Goal: Task Accomplishment & Management: Manage account settings

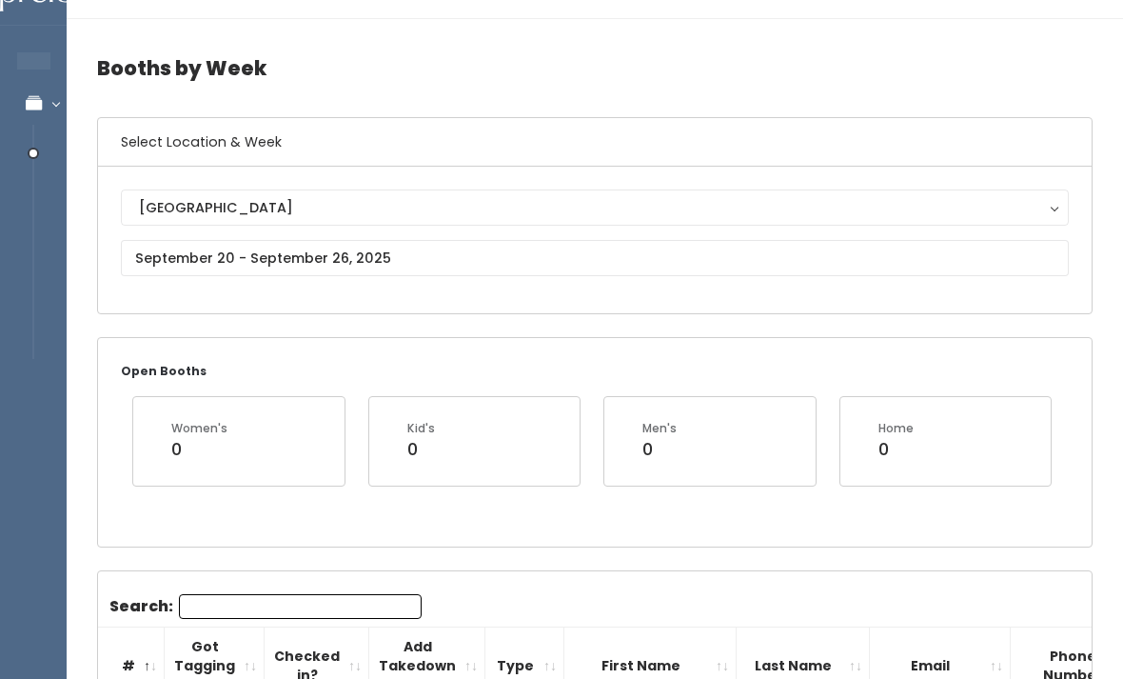
scroll to position [47, 0]
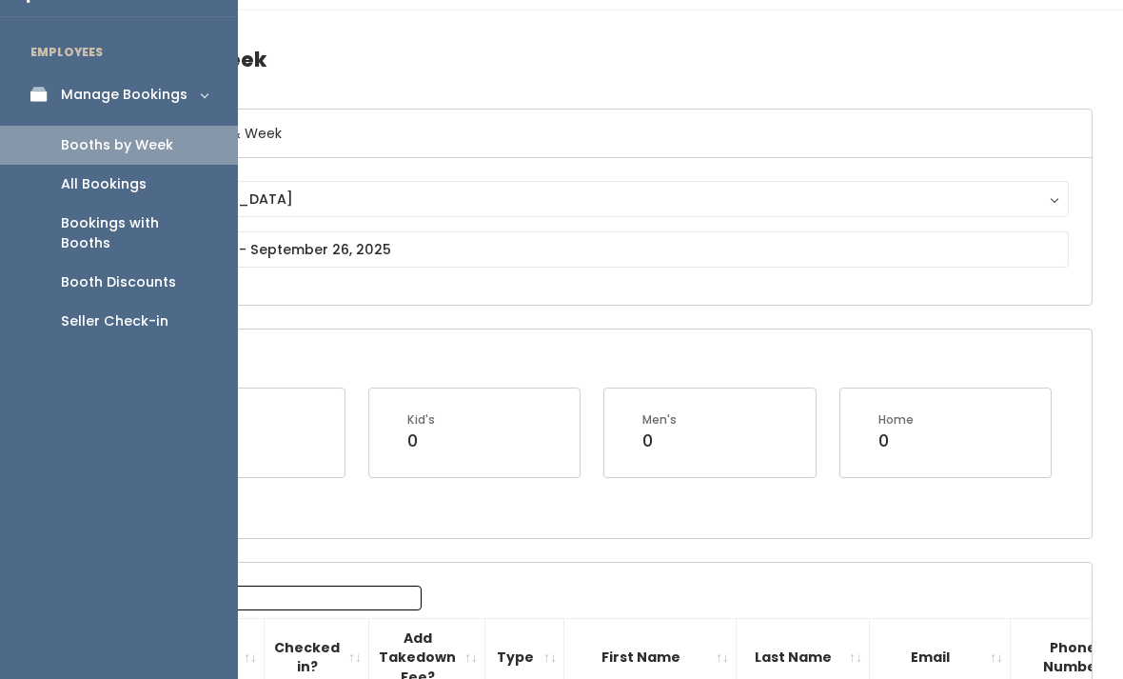
click at [43, 93] on icon at bounding box center [43, 95] width 27 height 16
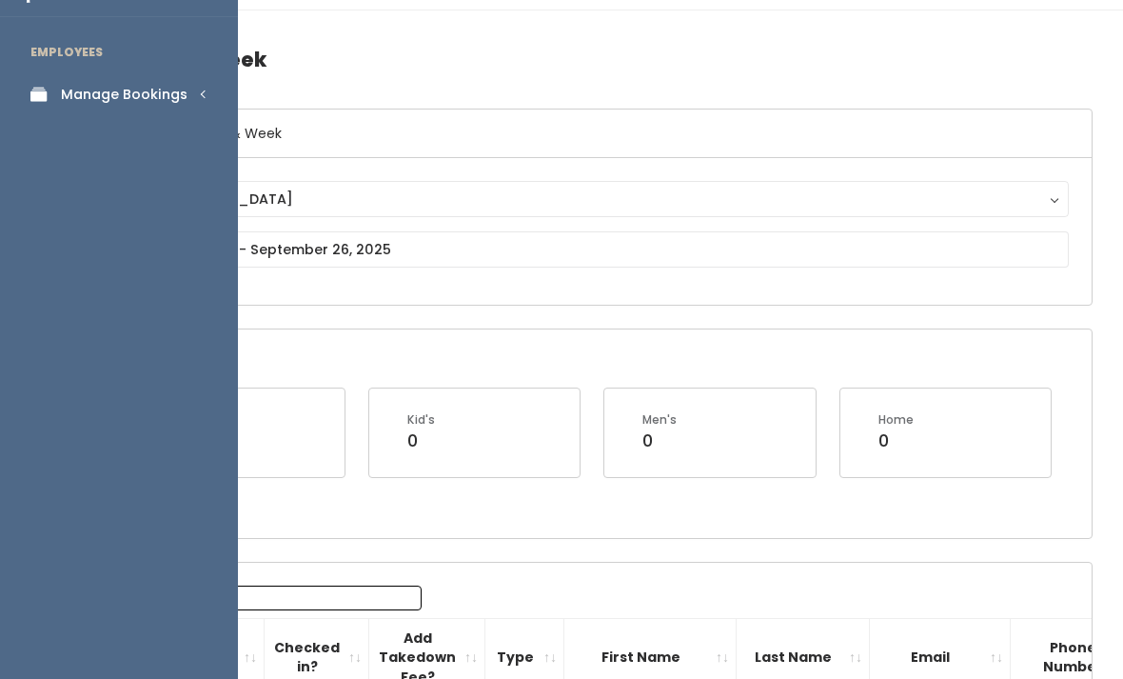
click at [171, 80] on link "Manage Bookings" at bounding box center [119, 94] width 238 height 43
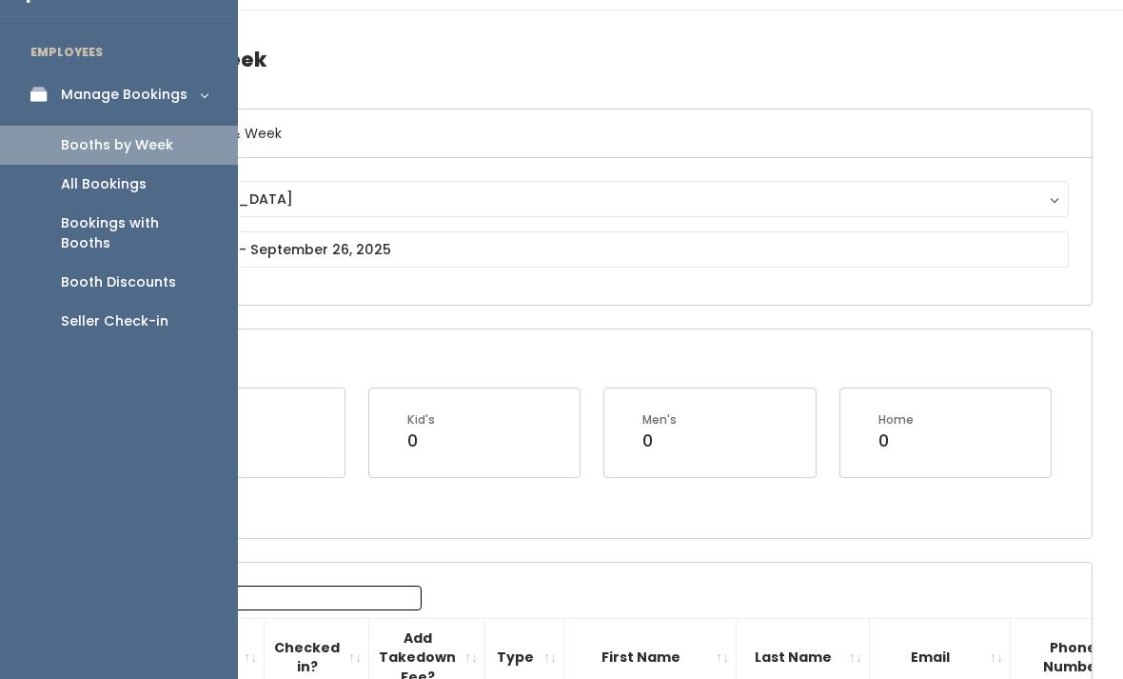
click at [69, 272] on div "Booth Discounts" at bounding box center [118, 282] width 115 height 20
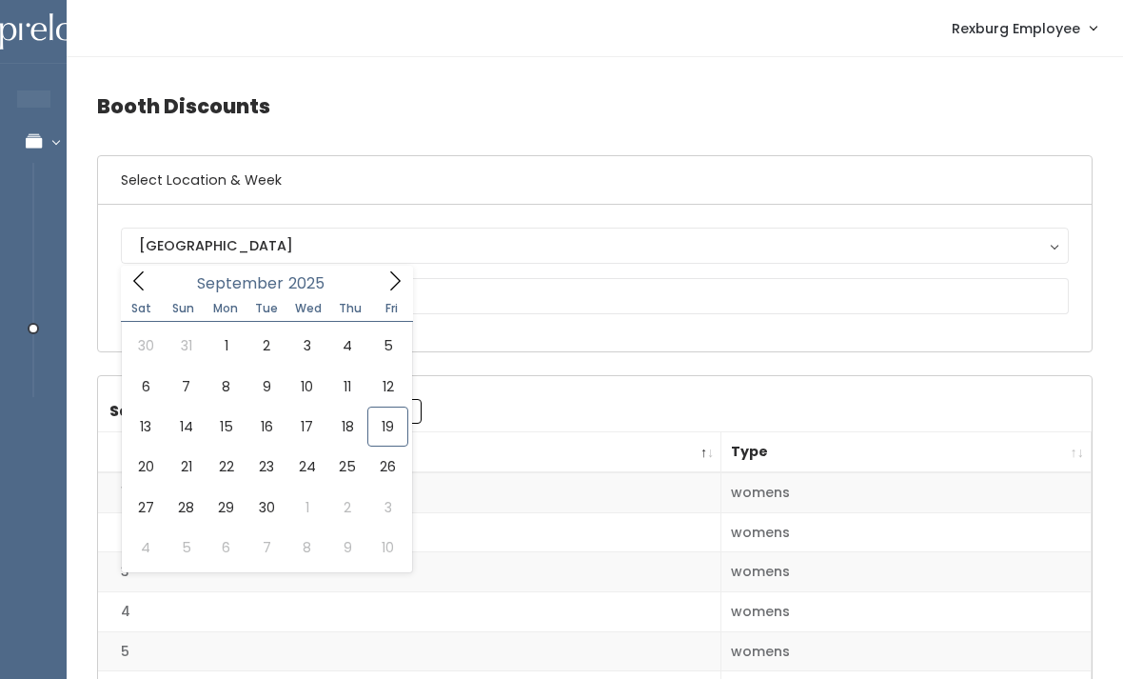
click at [587, 313] on input "text" at bounding box center [595, 296] width 948 height 36
click at [500, 326] on div "[GEOGRAPHIC_DATA] [GEOGRAPHIC_DATA]" at bounding box center [595, 278] width 948 height 101
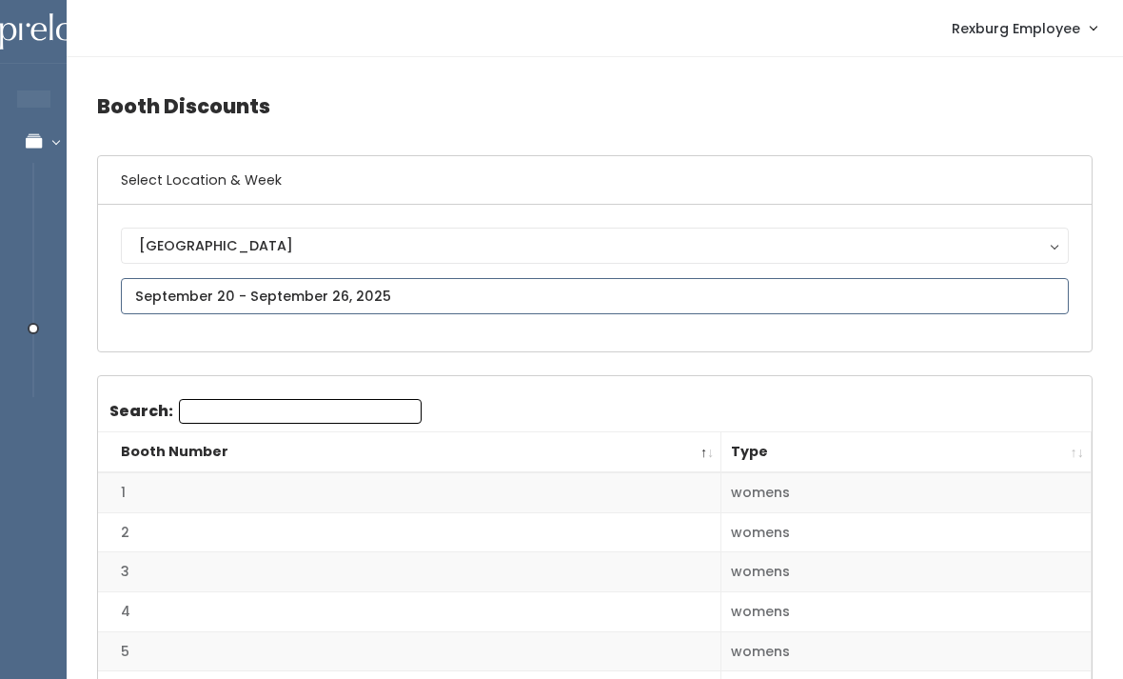
click at [517, 298] on input "text" at bounding box center [595, 296] width 948 height 36
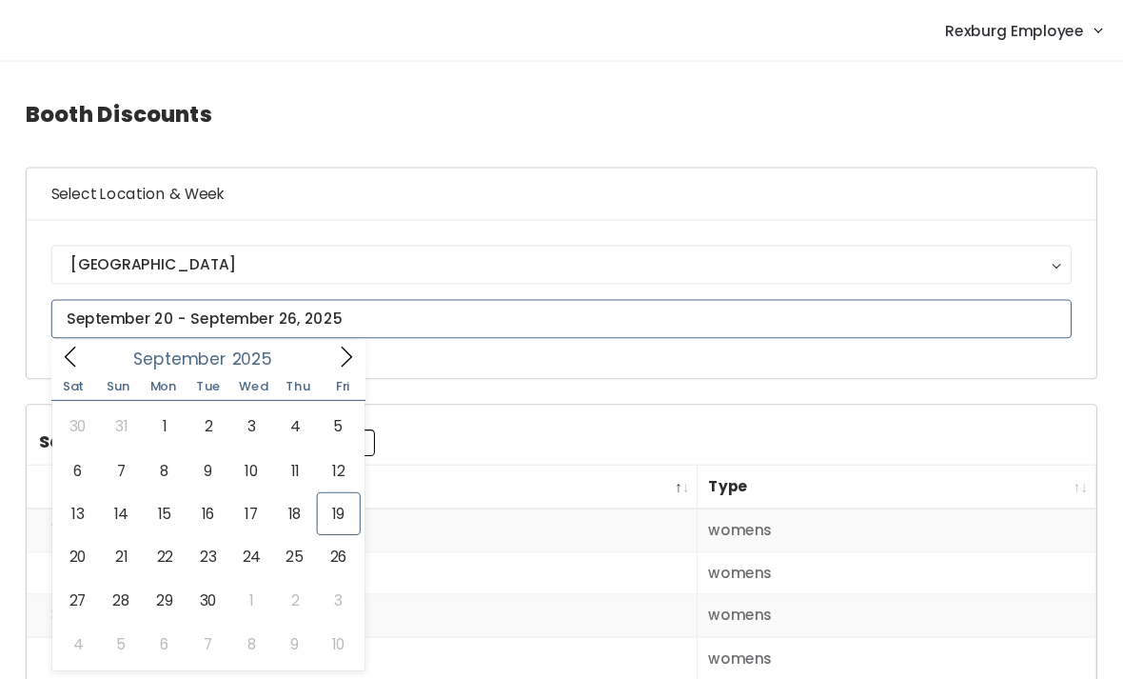
type input "[DATE] to [DATE]"
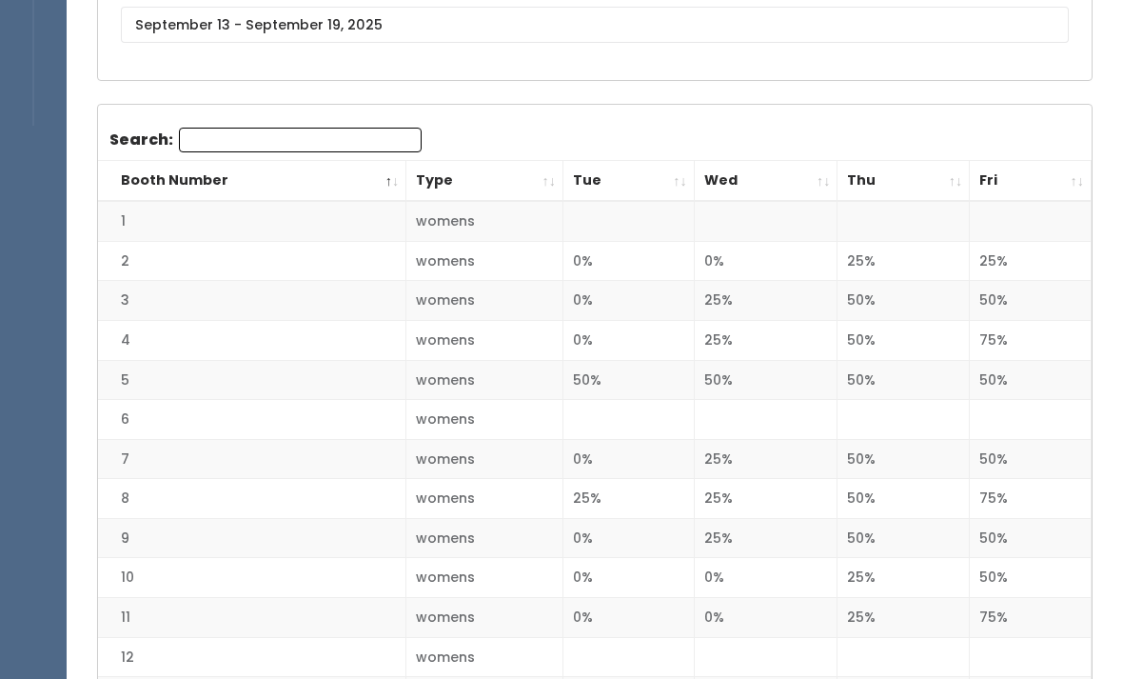
scroll to position [272, 0]
click at [1067, 179] on th "Fri" at bounding box center [1031, 180] width 122 height 41
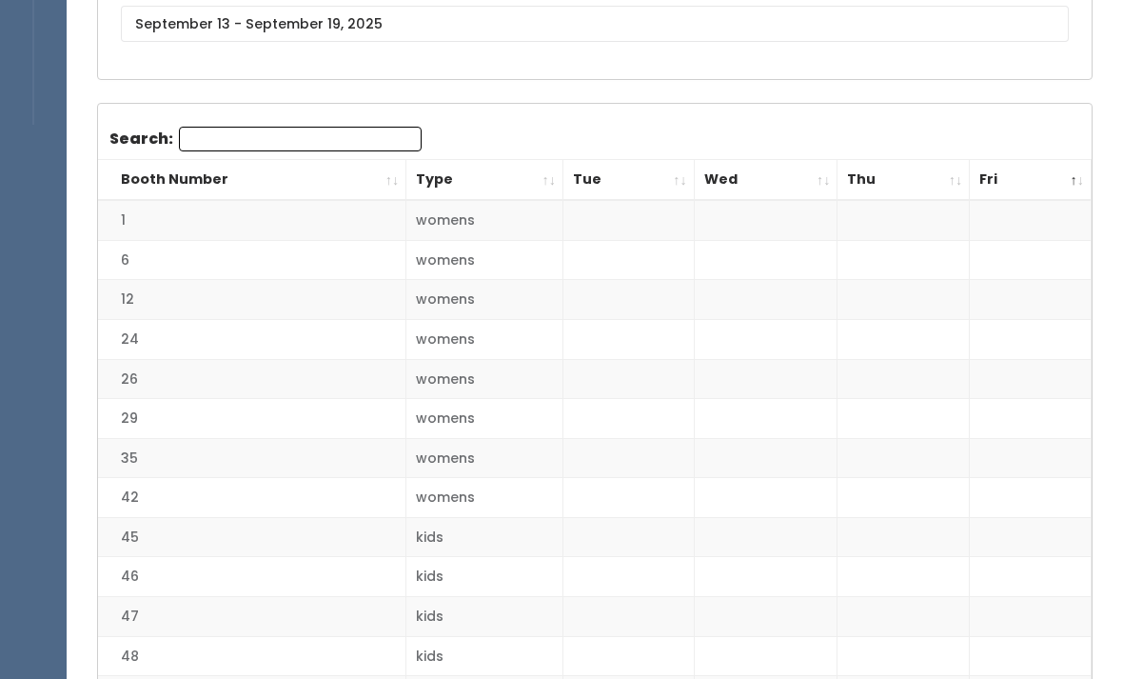
click at [1064, 186] on th "Fri" at bounding box center [1031, 180] width 122 height 41
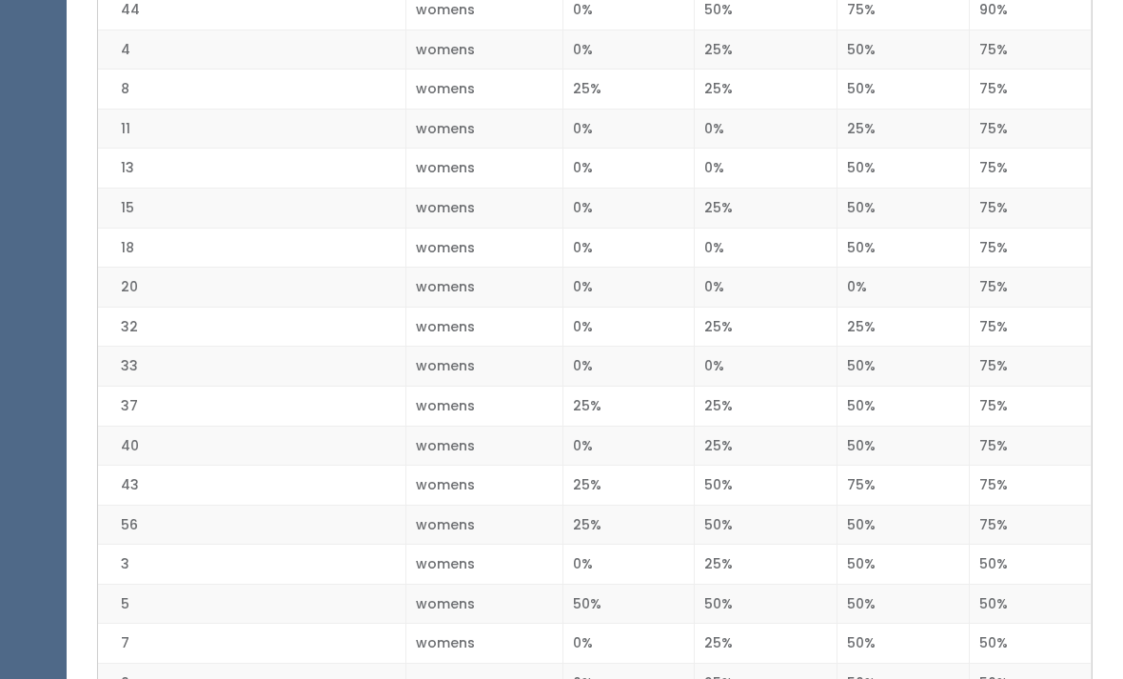
scroll to position [683, 0]
click at [584, 1] on td "0%" at bounding box center [628, 9] width 131 height 40
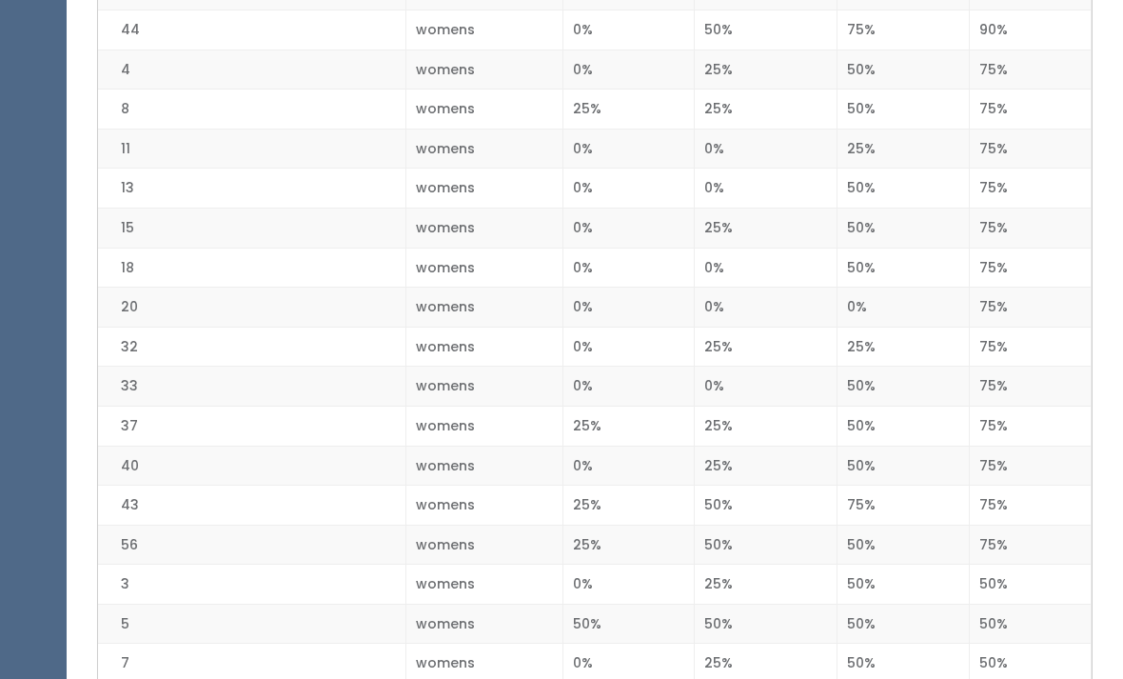
scroll to position [660, 0]
click at [455, 252] on td "womens" at bounding box center [485, 268] width 157 height 40
click at [300, 457] on td "40" at bounding box center [252, 467] width 308 height 40
click at [555, 11] on td "womens" at bounding box center [485, 31] width 157 height 40
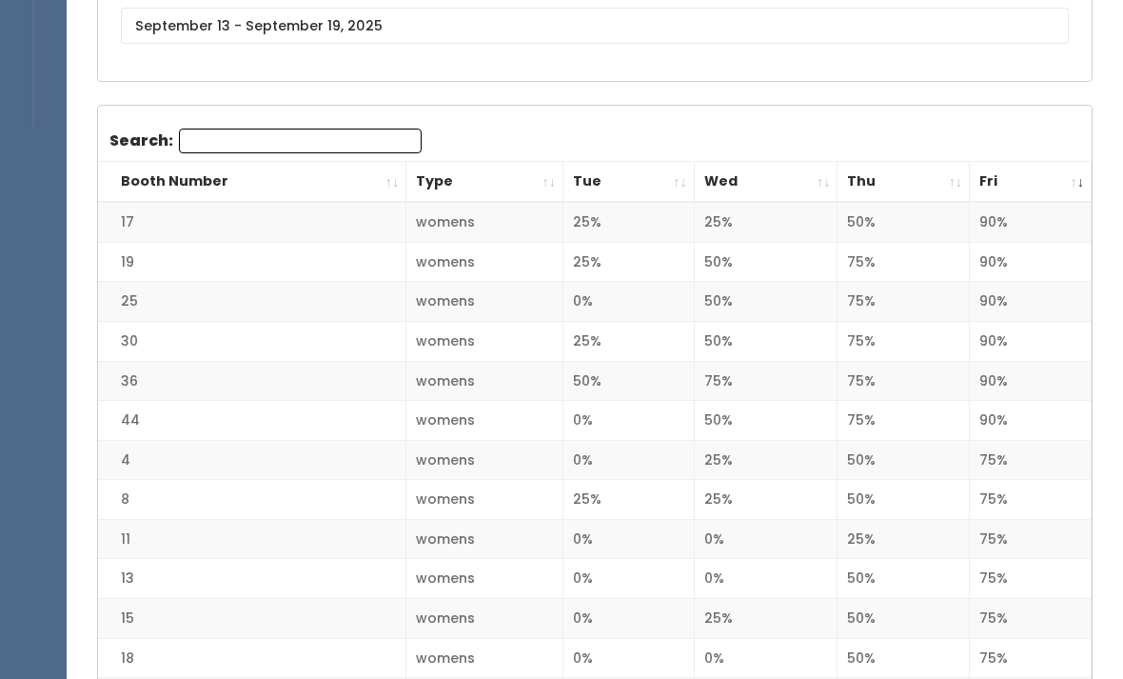
scroll to position [0, 0]
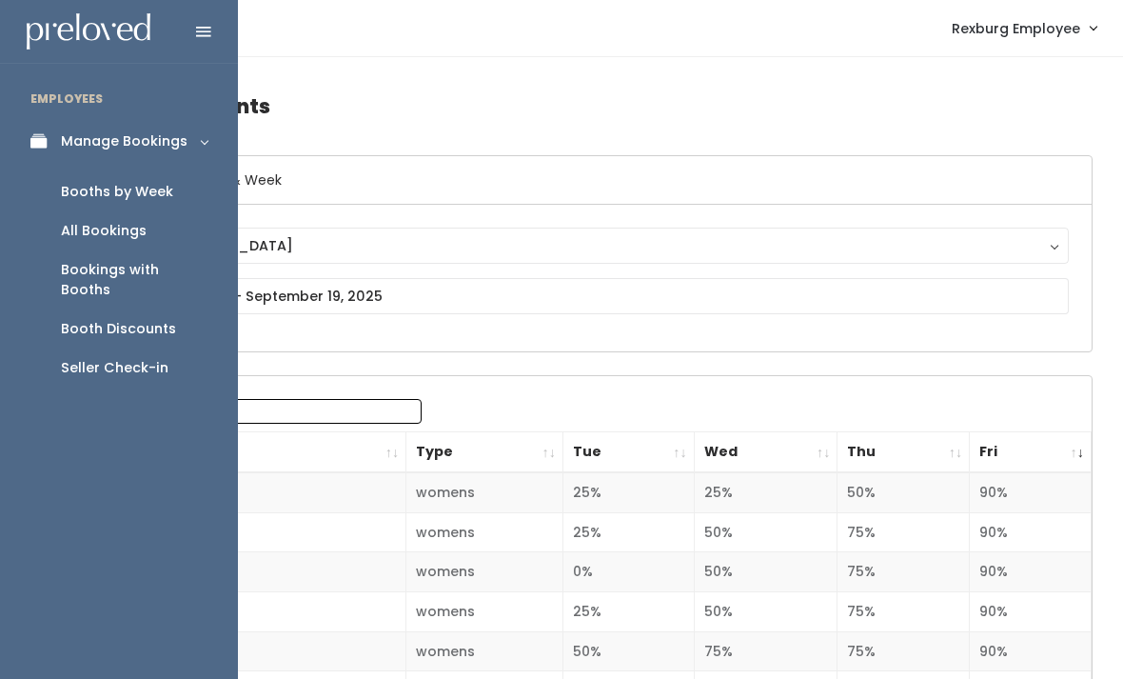
click at [101, 193] on div "Booths by Week" at bounding box center [117, 192] width 112 height 20
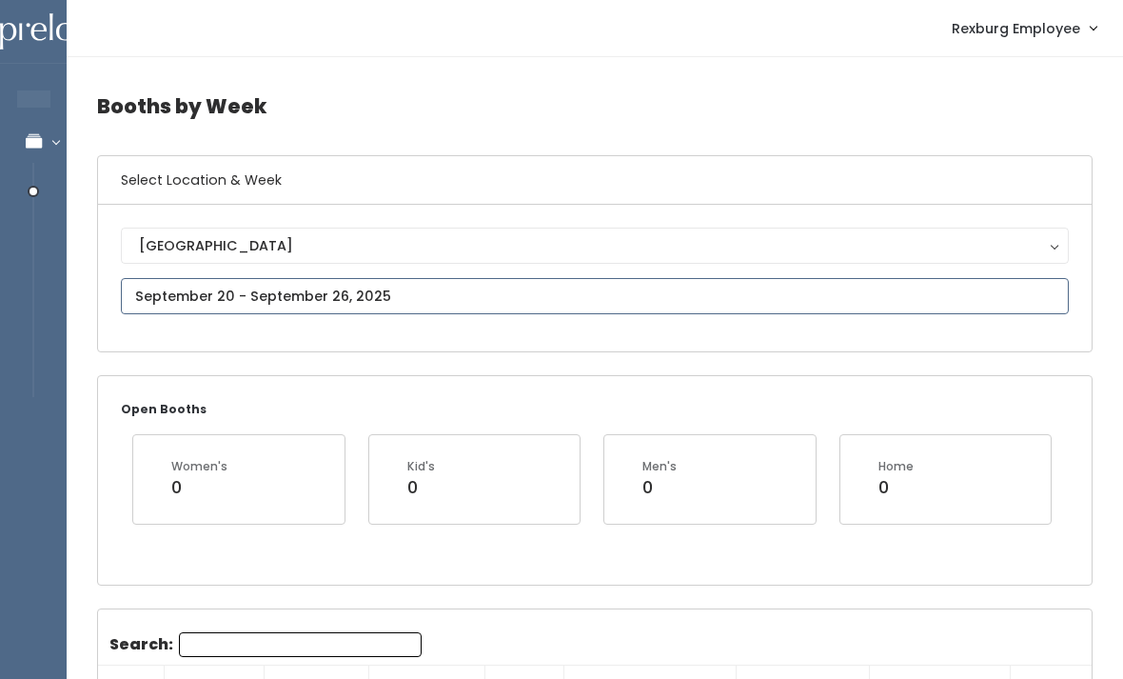
click at [184, 284] on input "text" at bounding box center [595, 296] width 948 height 36
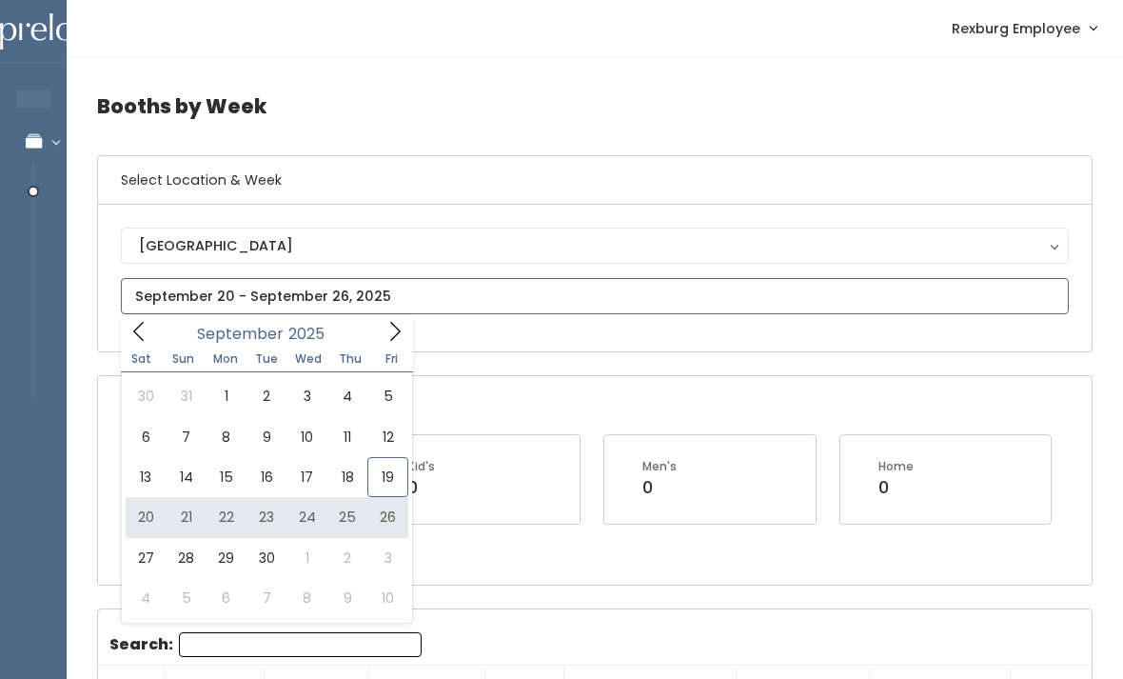
type input "[DATE] to [DATE]"
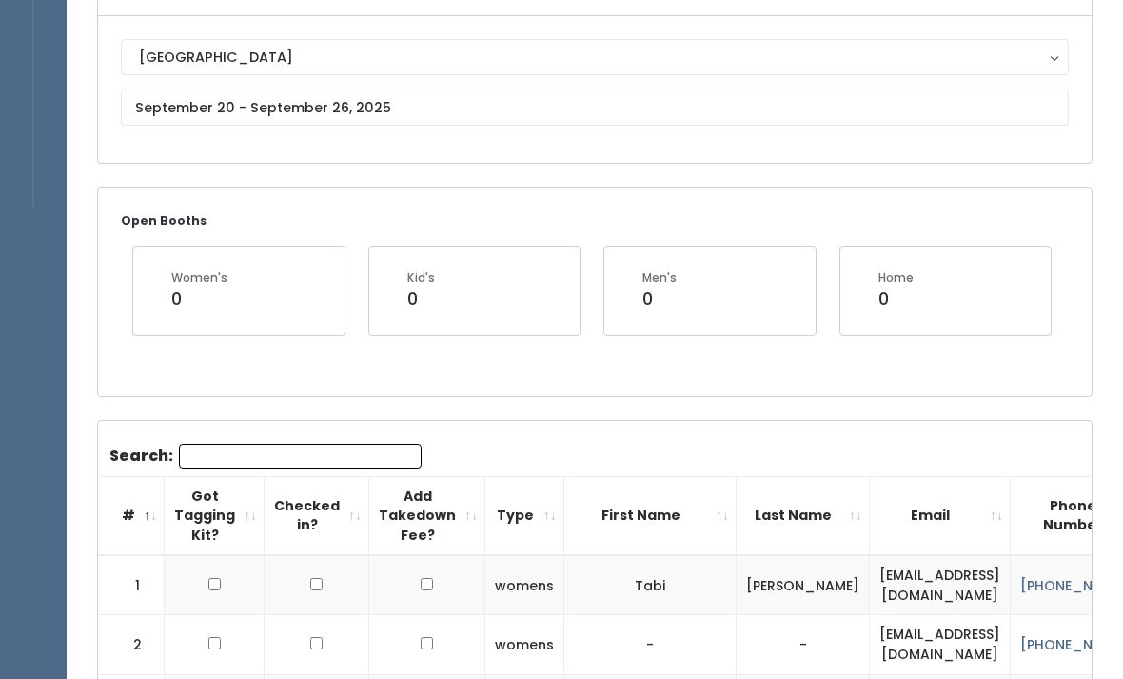
scroll to position [209, 0]
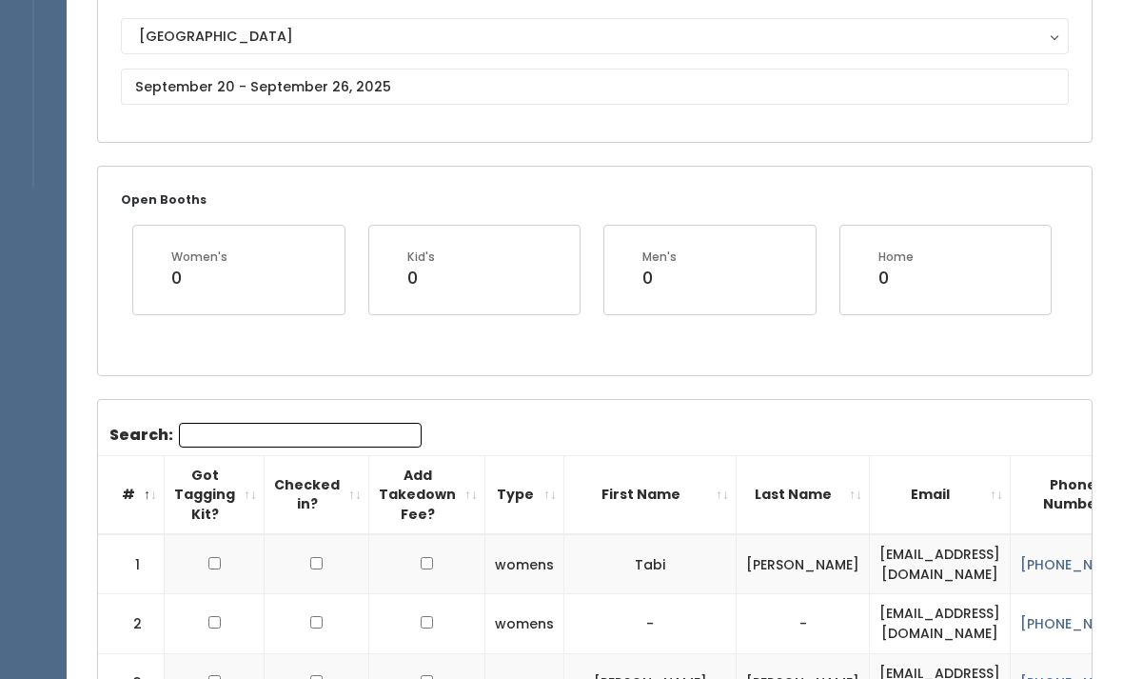
click at [228, 434] on input "Search:" at bounding box center [300, 435] width 243 height 25
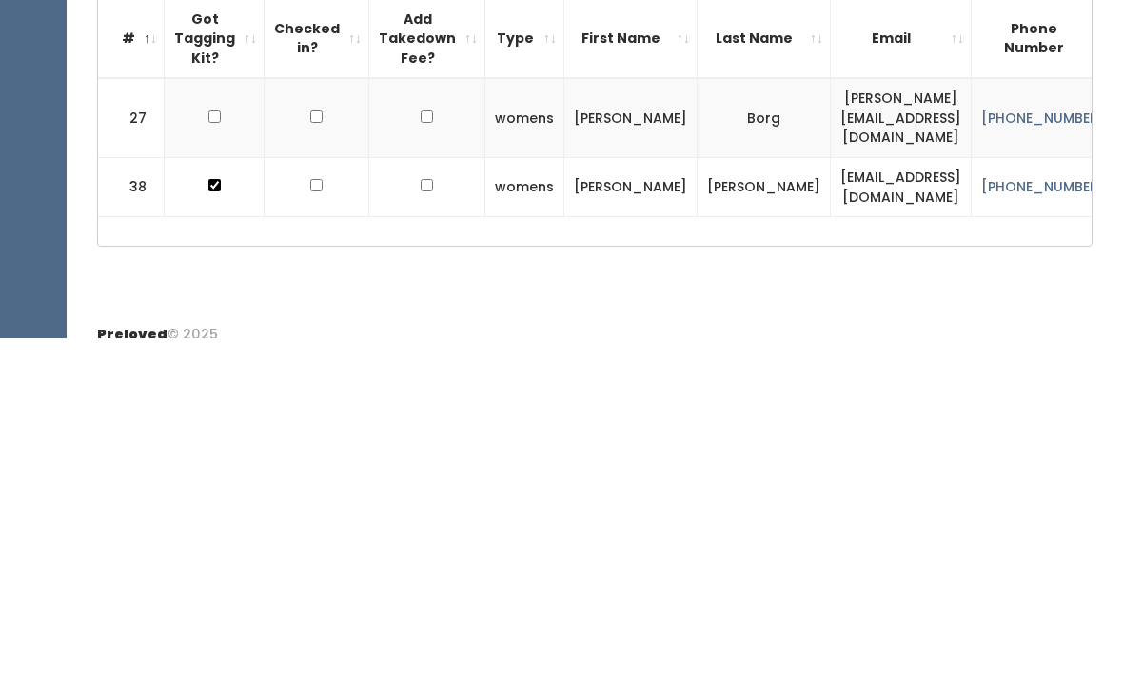
scroll to position [280, 0]
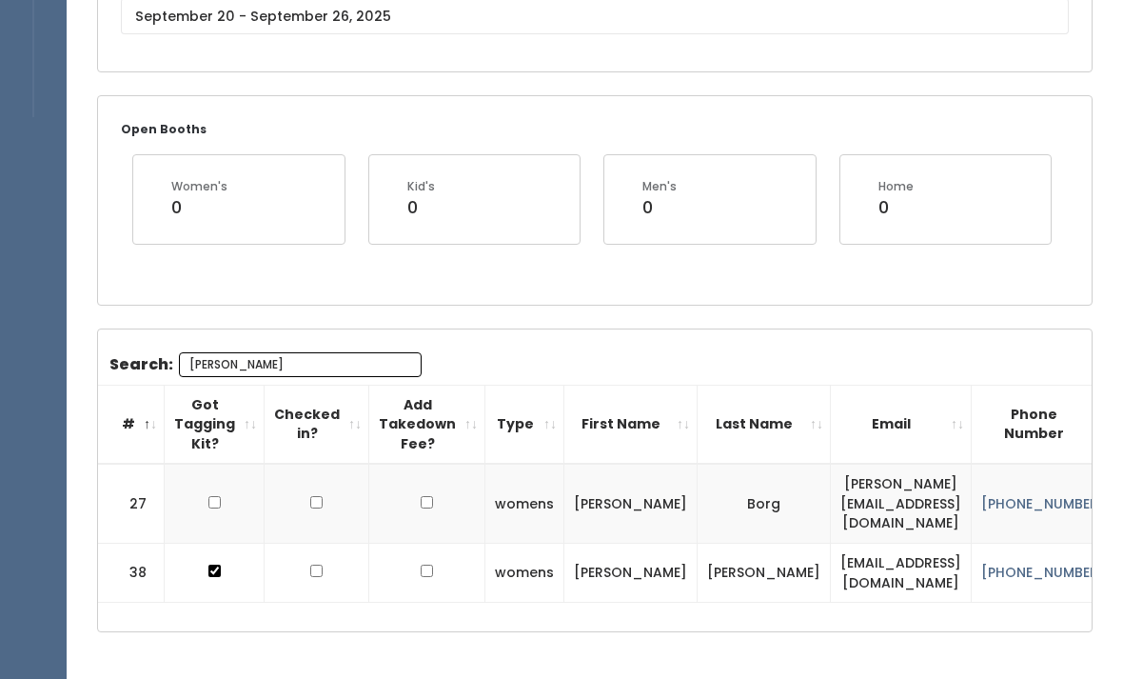
click at [231, 375] on input "[PERSON_NAME]" at bounding box center [300, 364] width 243 height 25
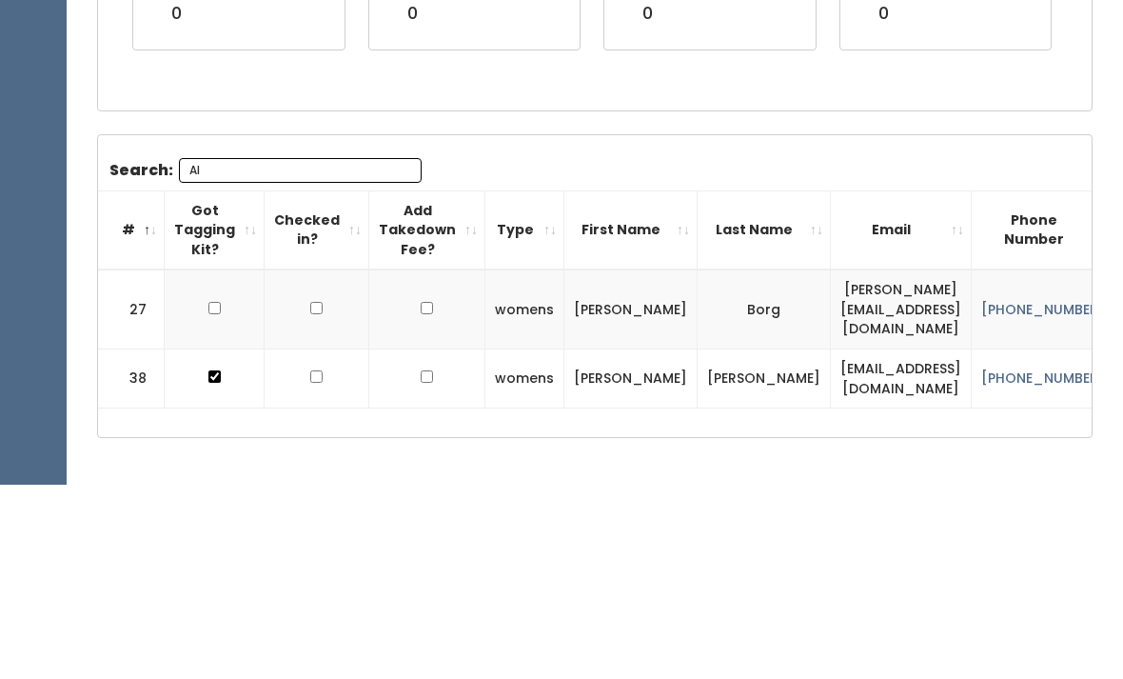
type input "A"
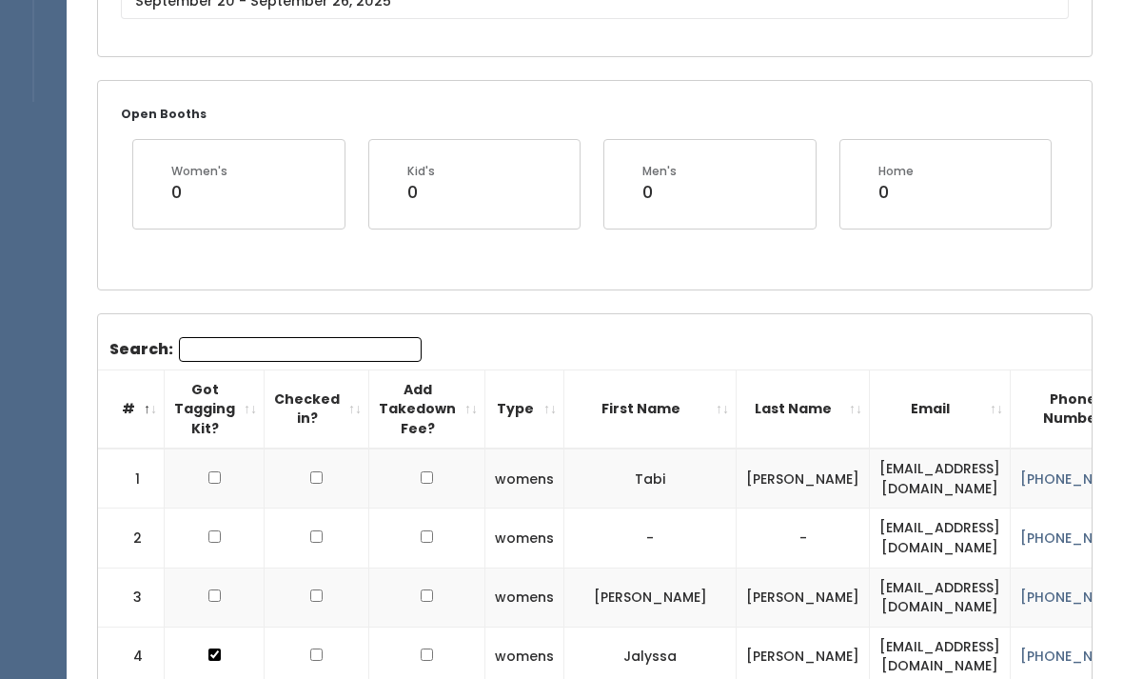
scroll to position [0, 0]
click at [228, 346] on input "Search:" at bounding box center [300, 350] width 243 height 25
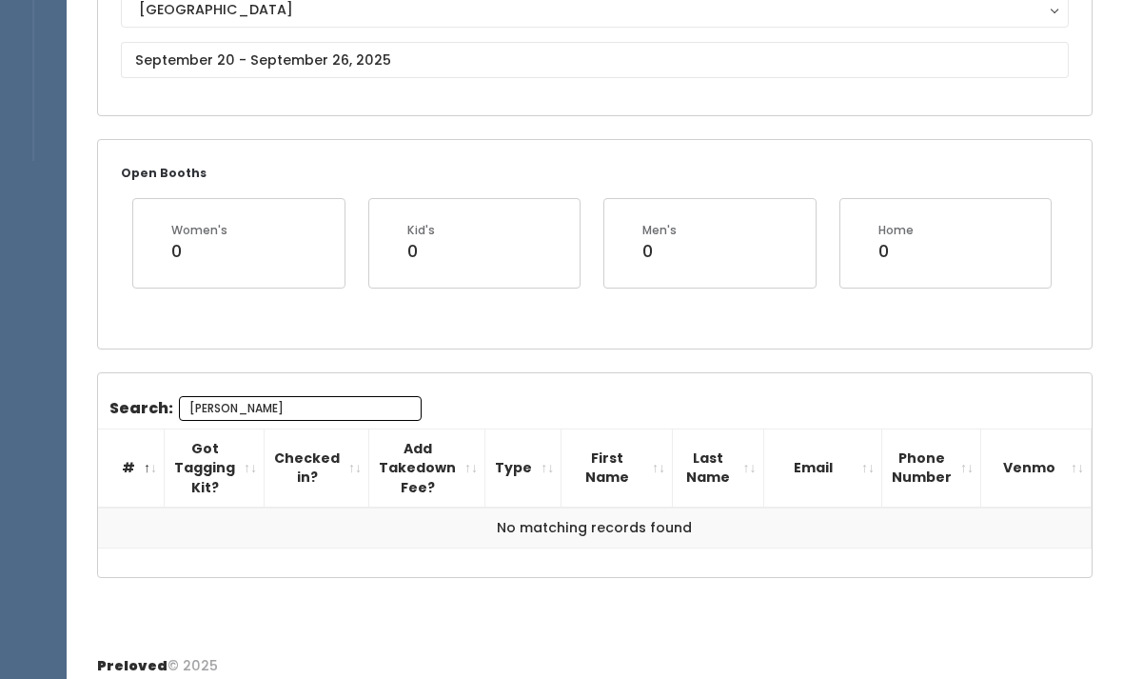
scroll to position [246, 0]
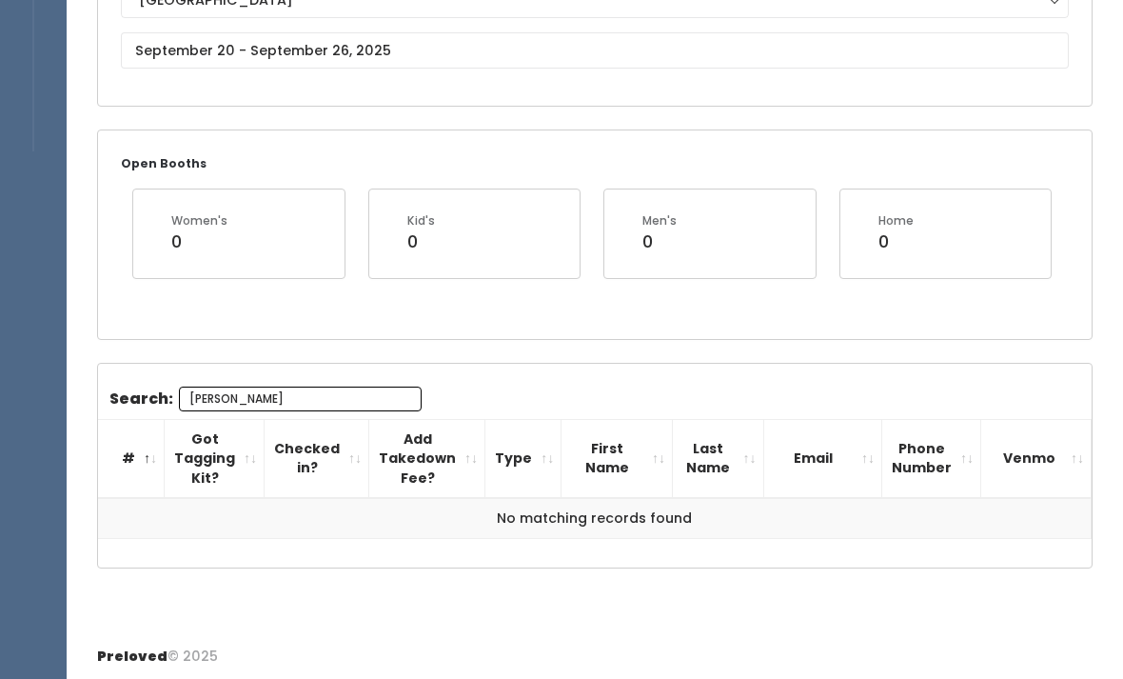
click at [327, 392] on input "Maritza" at bounding box center [300, 399] width 243 height 25
click at [278, 398] on input "Maritz" at bounding box center [300, 399] width 243 height 25
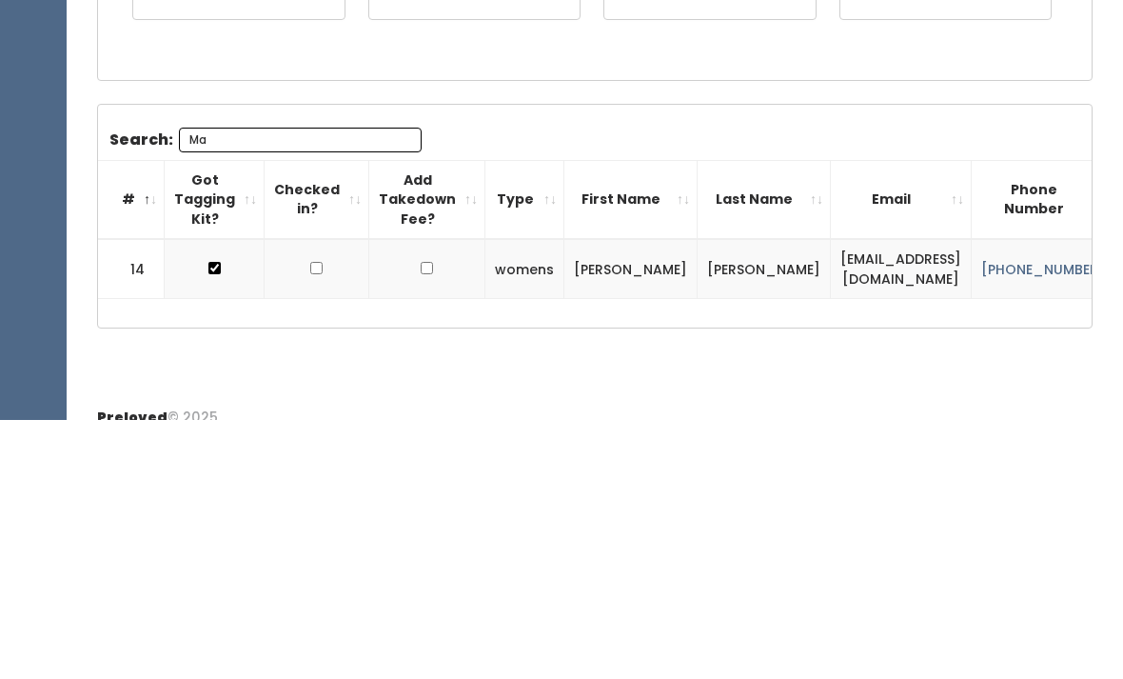
type input "M"
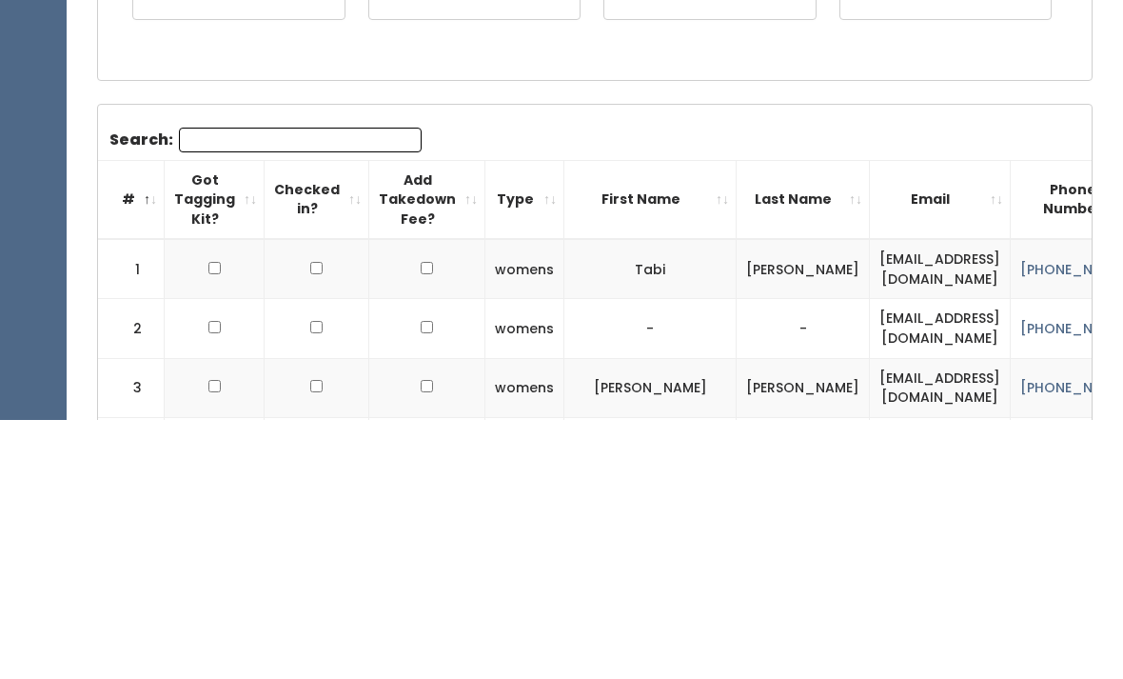
scroll to position [505, 0]
